Goal: Find specific page/section: Find specific page/section

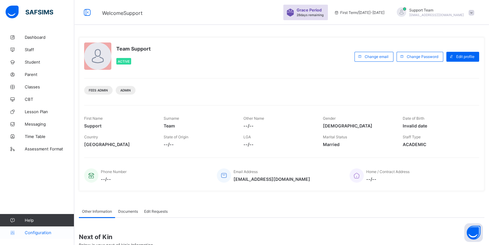
click at [41, 231] on span "Configuration" at bounding box center [49, 232] width 49 height 5
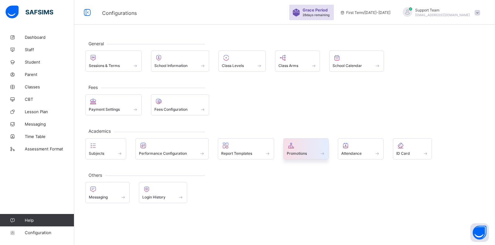
click at [315, 146] on div at bounding box center [306, 144] width 39 height 7
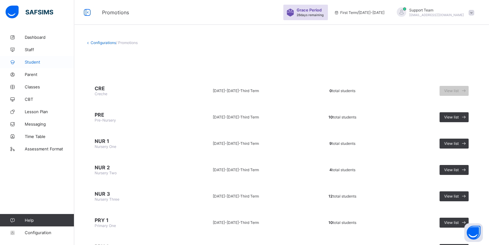
click at [38, 58] on link "Student" at bounding box center [37, 62] width 74 height 12
